Goal: Information Seeking & Learning: Learn about a topic

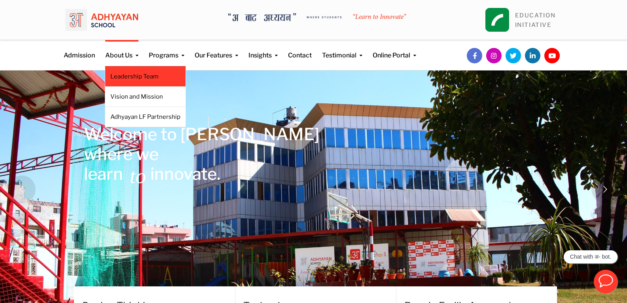
click at [130, 77] on link "Leadership Team" at bounding box center [145, 76] width 70 height 9
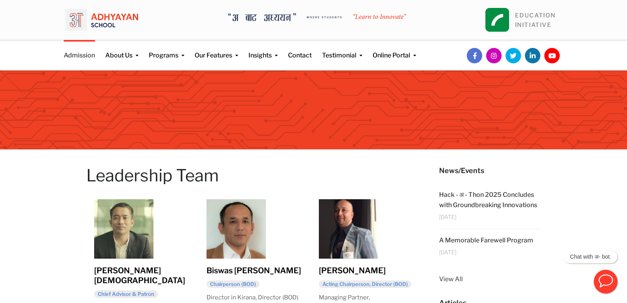
click at [79, 55] on link "Admission" at bounding box center [79, 50] width 31 height 20
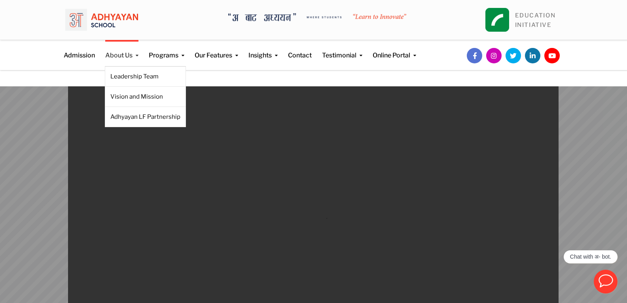
click at [114, 52] on link "About Us" at bounding box center [121, 50] width 33 height 20
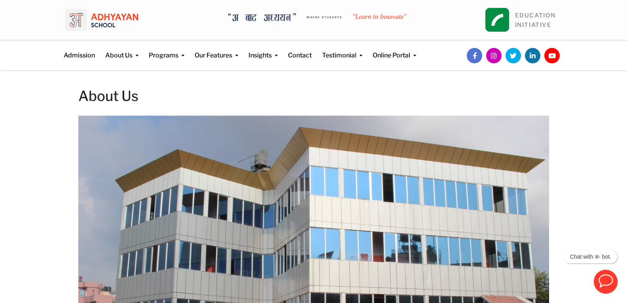
click at [0, 0] on link "Leadership Team" at bounding box center [0, 0] width 0 height 0
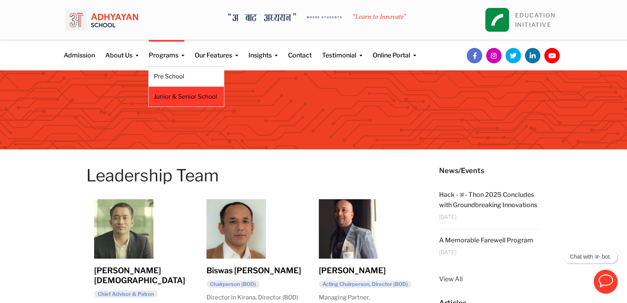
click at [169, 97] on link "Junior & Senior School" at bounding box center [186, 96] width 65 height 9
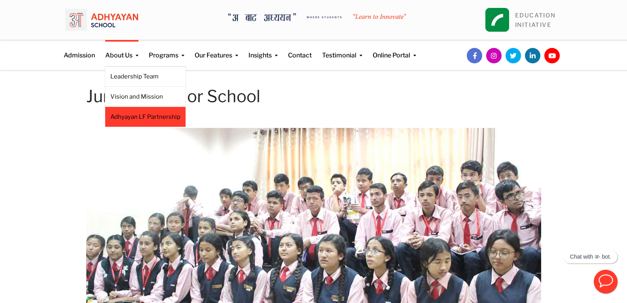
click at [140, 123] on li "Adhyayan LF Partnership" at bounding box center [145, 117] width 81 height 20
click at [137, 121] on li "Adhyayan LF Partnership" at bounding box center [145, 117] width 81 height 20
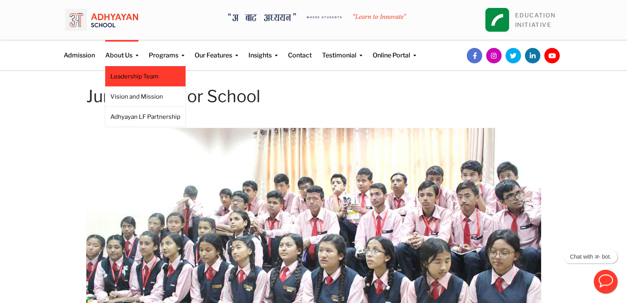
click at [138, 78] on link "Leadership Team" at bounding box center [145, 76] width 70 height 9
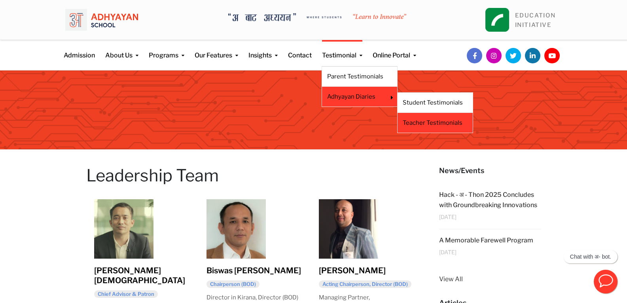
click at [412, 127] on li "Teacher Testimonials" at bounding box center [435, 123] width 76 height 20
click at [408, 123] on link "Teacher Testimonials" at bounding box center [435, 122] width 65 height 9
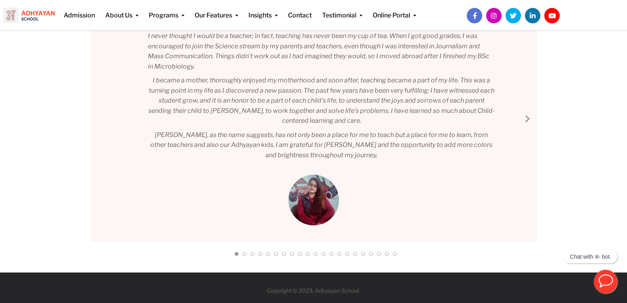
scroll to position [143, 0]
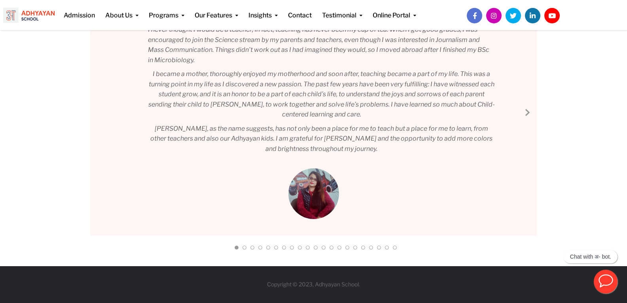
click at [526, 113] on link "Next Slide" at bounding box center [526, 111] width 9 height 9
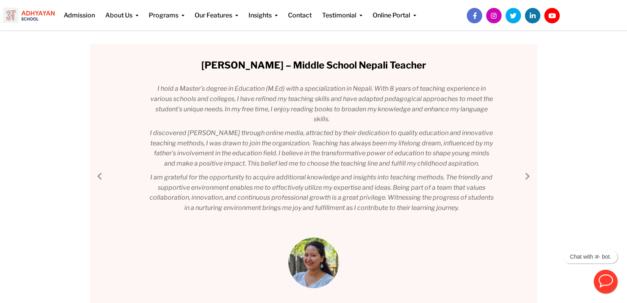
scroll to position [64, 0]
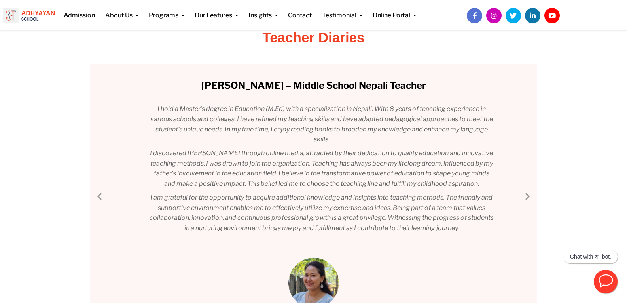
click at [527, 197] on link "Next Slide" at bounding box center [526, 195] width 9 height 9
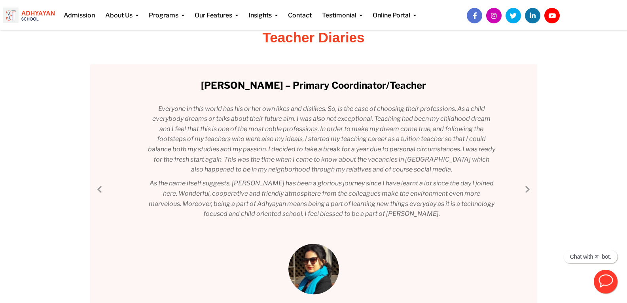
click at [524, 192] on link "Next Slide" at bounding box center [526, 188] width 9 height 9
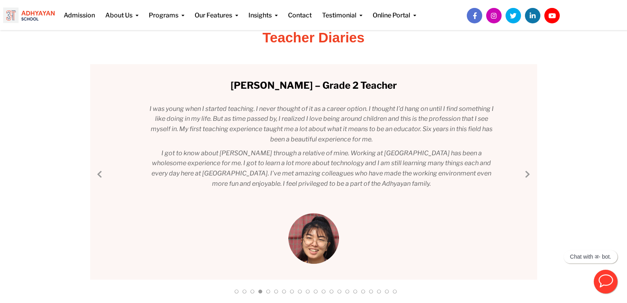
click at [524, 174] on link "Next Slide" at bounding box center [526, 173] width 9 height 9
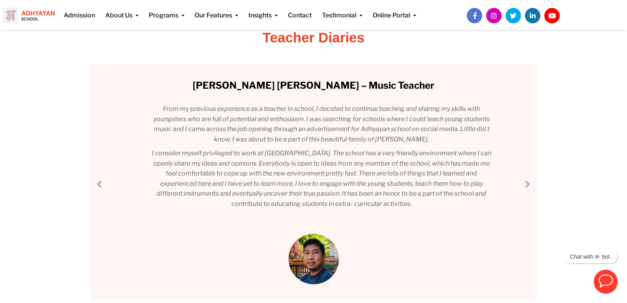
click at [525, 186] on link "Next Slide" at bounding box center [526, 183] width 9 height 9
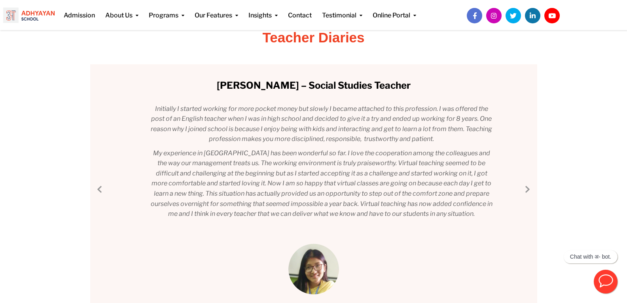
click at [524, 187] on link "Next Slide" at bounding box center [526, 188] width 9 height 9
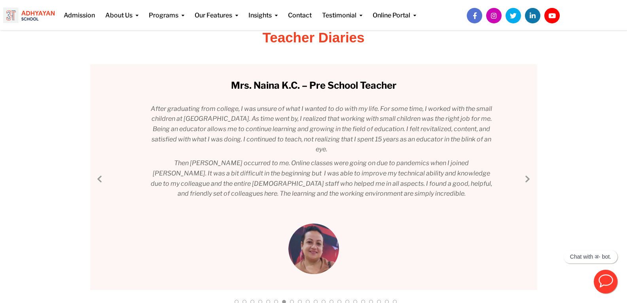
click at [524, 187] on div "Mrs. Deepa Lamsal – Middle School Coordinator I never thought I would be a teac…" at bounding box center [313, 176] width 447 height 225
click at [526, 181] on link "Next Slide" at bounding box center [526, 178] width 9 height 9
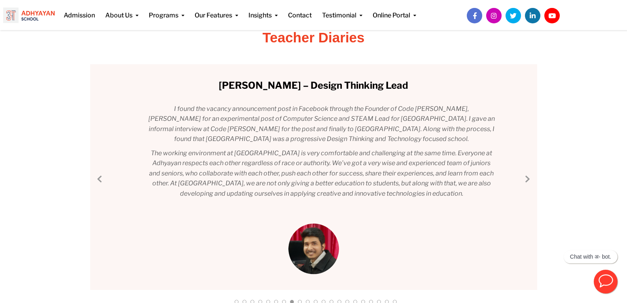
click at [528, 180] on link "Next Slide" at bounding box center [526, 178] width 9 height 9
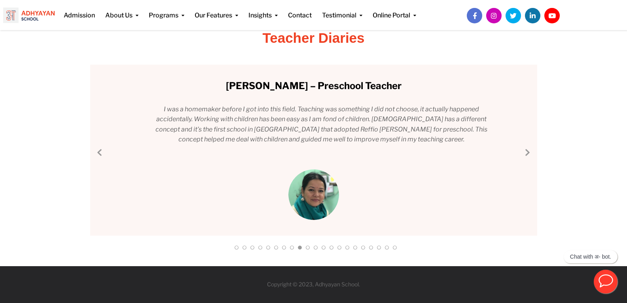
scroll to position [37, 0]
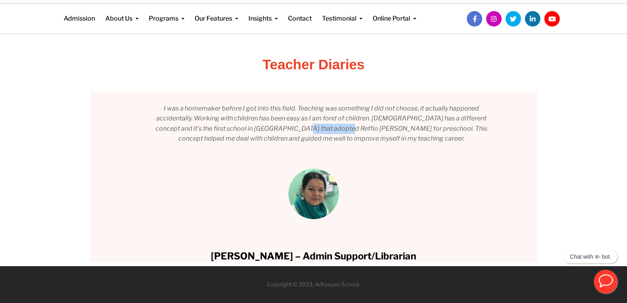
drag, startPoint x: 276, startPoint y: 131, endPoint x: 314, endPoint y: 130, distance: 37.6
click at [314, 130] on div "Mrs. Deepa Lamsal – Middle School Coordinator I never thought I would be a teac…" at bounding box center [313, 176] width 447 height 171
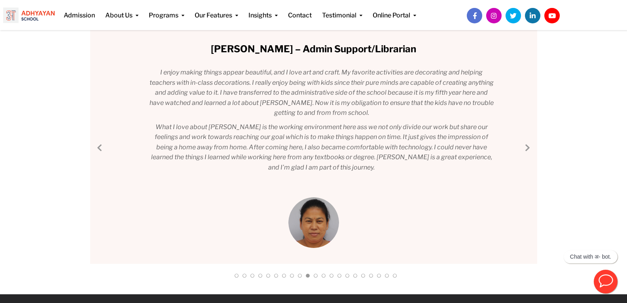
scroll to position [88, 0]
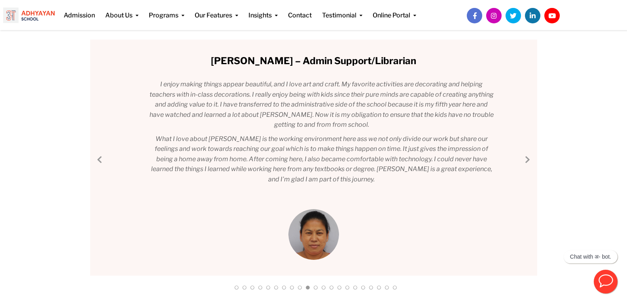
click at [522, 160] on link "Next Slide" at bounding box center [526, 158] width 9 height 9
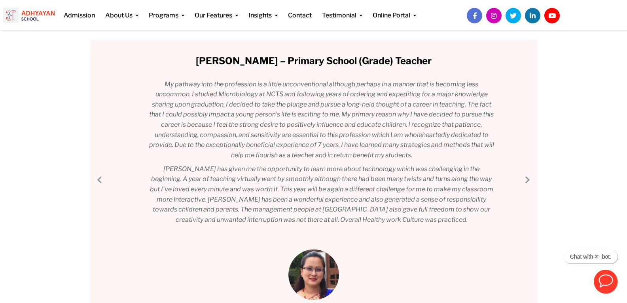
click at [528, 178] on link "Next Slide" at bounding box center [526, 178] width 9 height 9
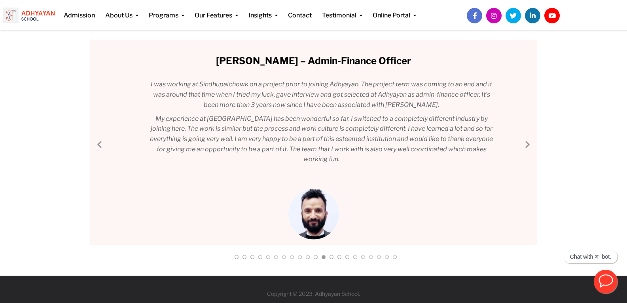
click at [525, 145] on link "Next Slide" at bounding box center [526, 143] width 9 height 9
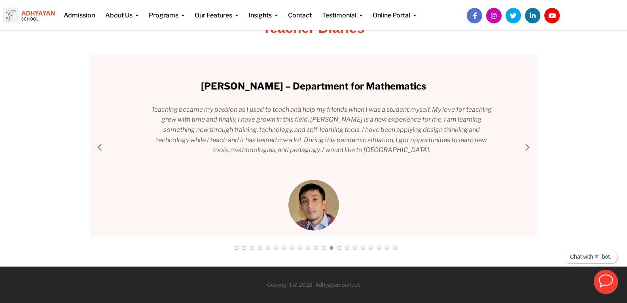
scroll to position [73, 0]
click at [525, 145] on link "Next Slide" at bounding box center [526, 146] width 9 height 9
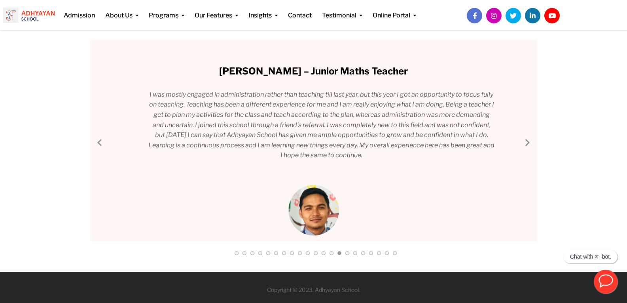
click at [525, 145] on link "Next Slide" at bounding box center [526, 141] width 9 height 9
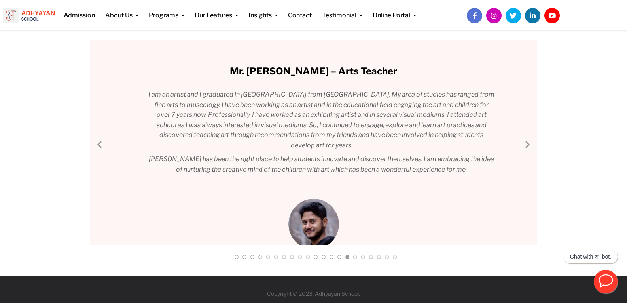
click at [525, 147] on link "Next Slide" at bounding box center [526, 143] width 9 height 9
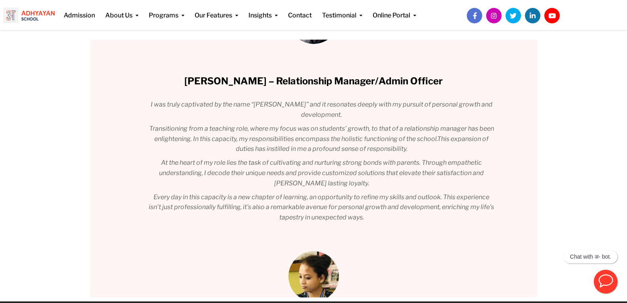
click at [525, 176] on div "Mrs. Deepa Lamsal – Middle School Coordinator I never thought I would be a teac…" at bounding box center [313, 168] width 447 height 257
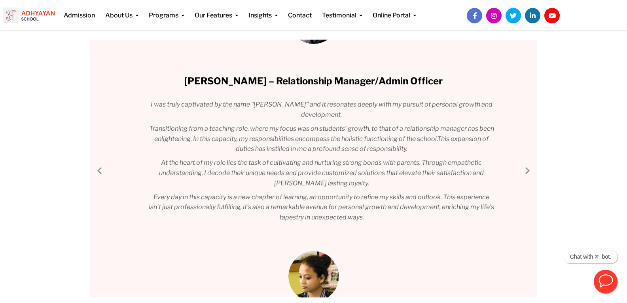
click at [528, 169] on link "Next Slide" at bounding box center [526, 169] width 9 height 9
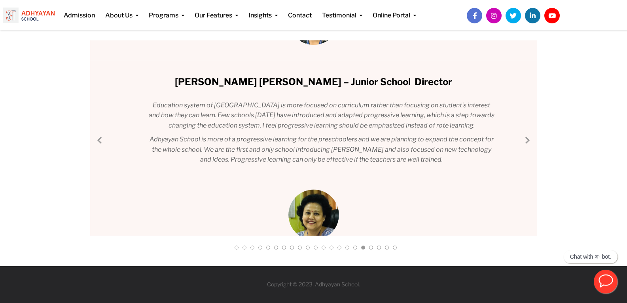
scroll to position [87, 0]
click at [527, 140] on link "Next Slide" at bounding box center [526, 139] width 9 height 9
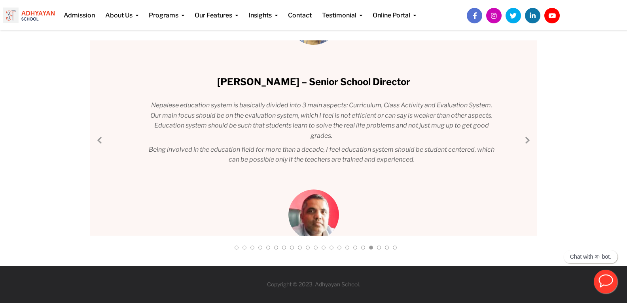
click at [527, 140] on link "Next Slide" at bounding box center [526, 139] width 9 height 9
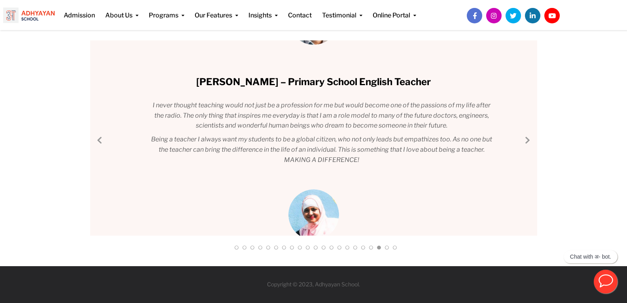
click at [527, 140] on link "Next Slide" at bounding box center [526, 139] width 9 height 9
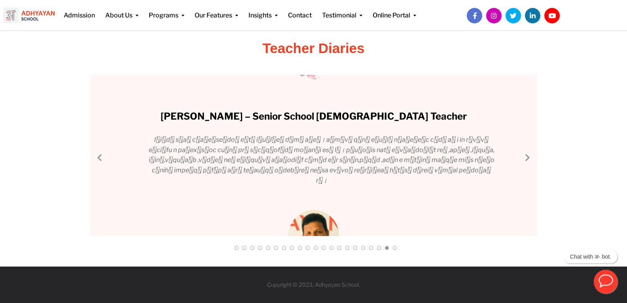
scroll to position [53, 0]
click at [528, 156] on link "Next Slide" at bounding box center [526, 156] width 9 height 9
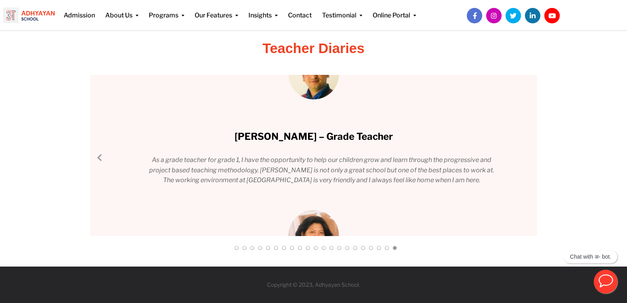
click at [104, 159] on link "Previous Slide" at bounding box center [99, 156] width 9 height 9
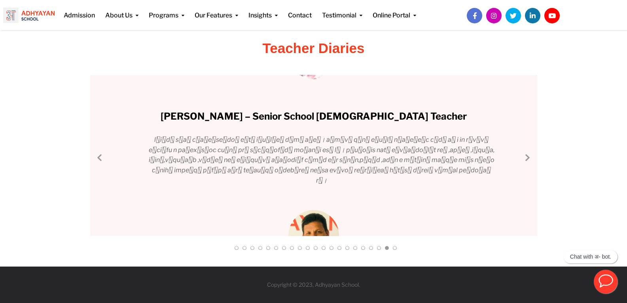
click at [104, 159] on link "Previous Slide" at bounding box center [99, 156] width 9 height 9
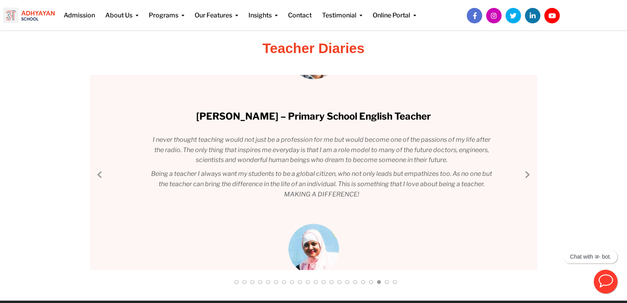
click at [104, 159] on div "Mrs. Deepa Lamsal – Middle School Coordinator I never thought I would be a teac…" at bounding box center [313, 172] width 447 height 195
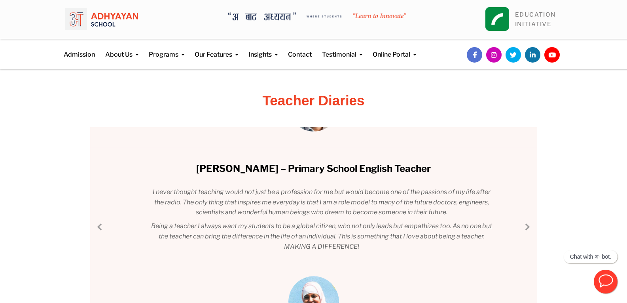
scroll to position [0, 0]
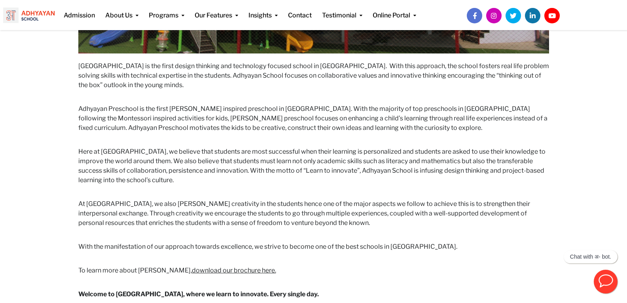
scroll to position [415, 0]
